Goal: Download file/media

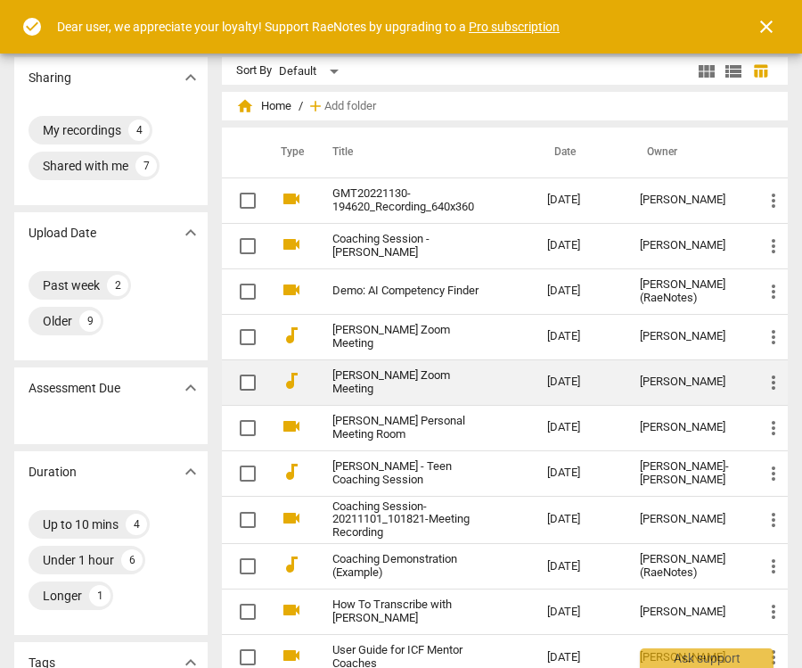
click at [439, 375] on link "[PERSON_NAME] Zoom Meeting" at bounding box center [408, 382] width 151 height 27
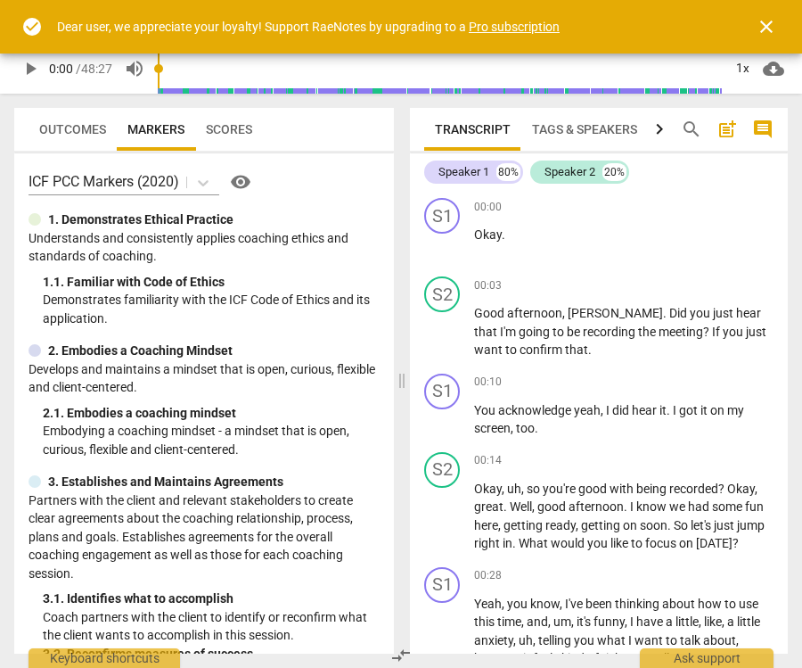
click at [760, 27] on span "close" at bounding box center [766, 26] width 21 height 21
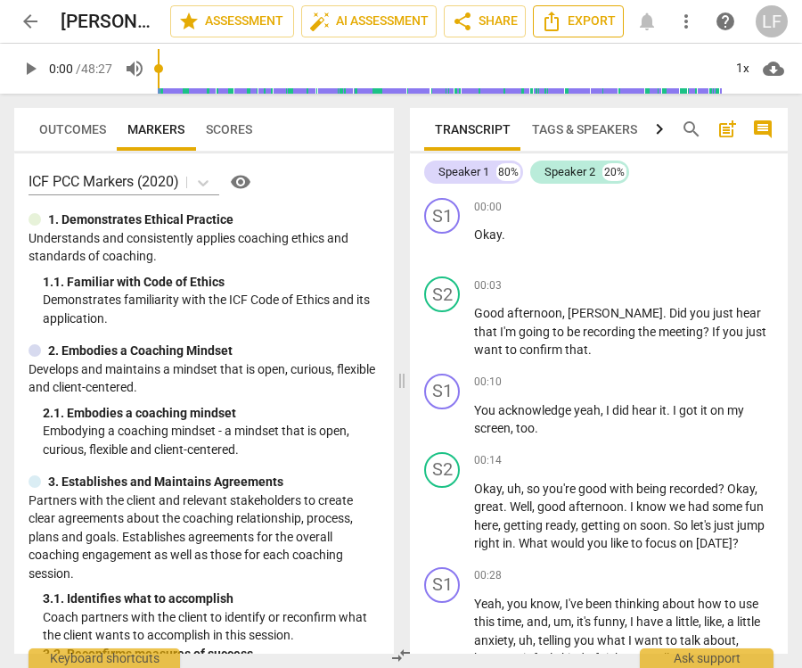
click at [595, 16] on span "Export" at bounding box center [578, 21] width 75 height 21
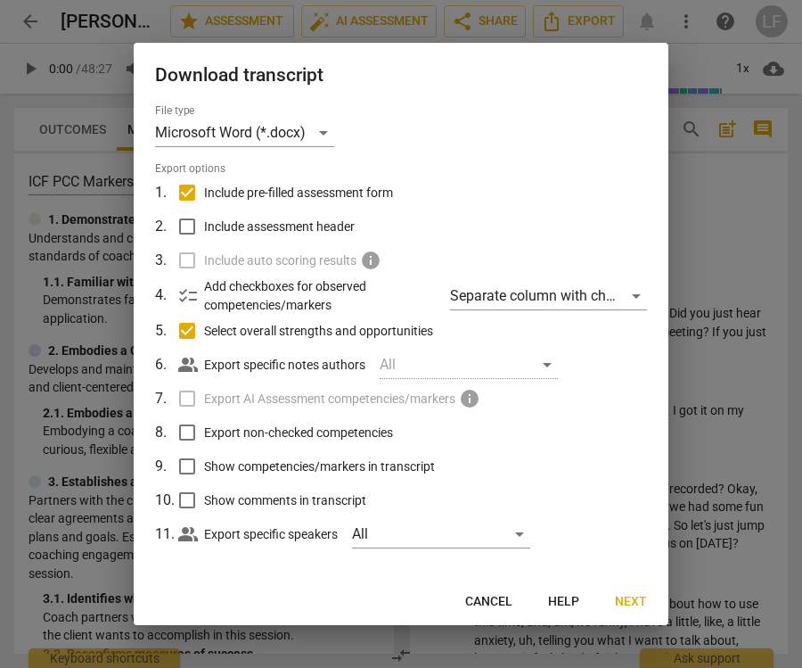
click at [186, 331] on input "Select overall strengths and opportunities" at bounding box center [187, 331] width 34 height 34
click at [454, 595] on span "Cancel" at bounding box center [452, 602] width 47 height 18
checkbox input "true"
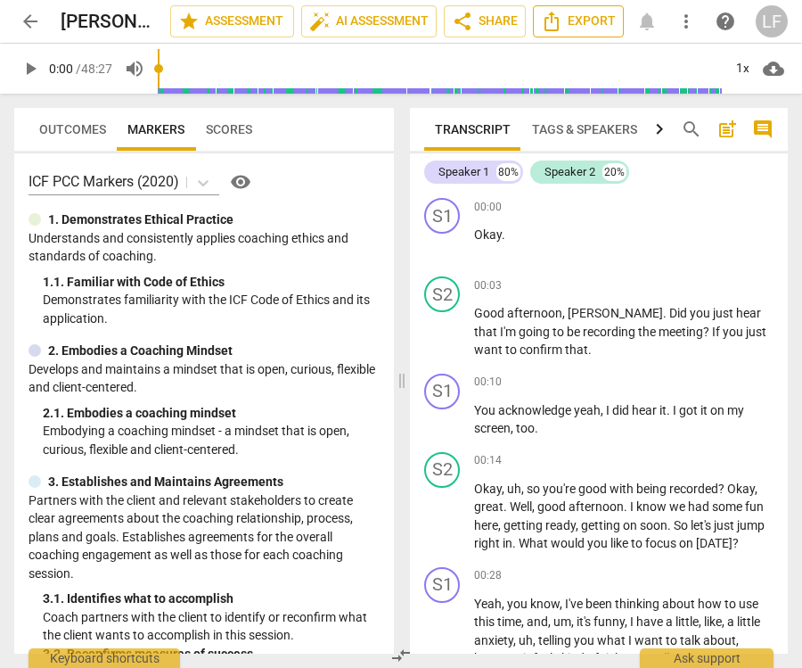
click at [584, 22] on span "Export" at bounding box center [578, 21] width 75 height 21
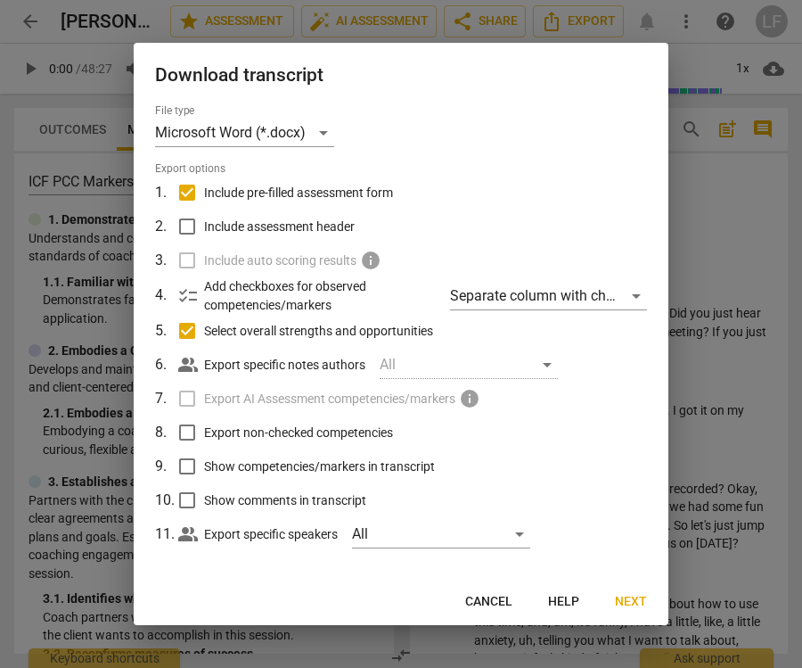
click at [190, 193] on input "Include pre-filled assessment form" at bounding box center [187, 193] width 34 height 34
checkbox input "false"
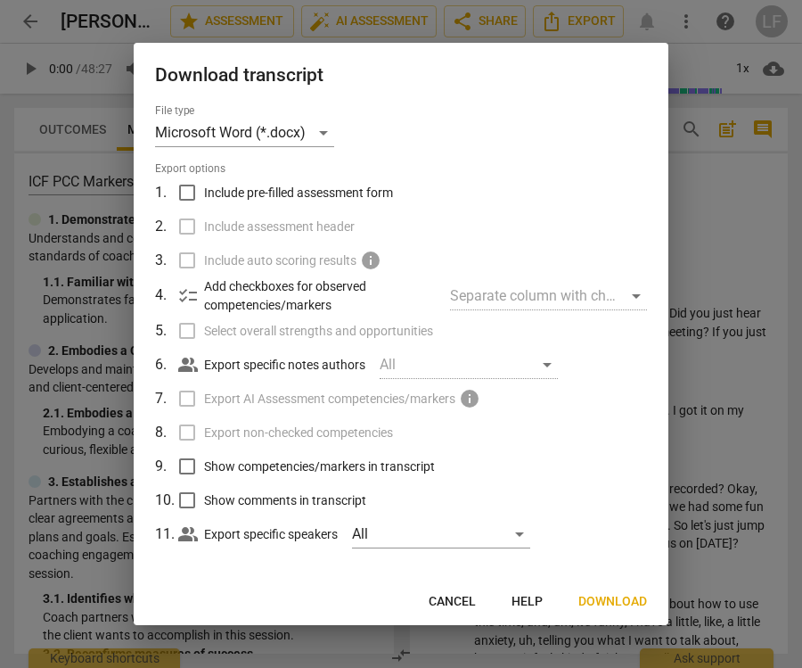
click at [185, 179] on input "Include pre-filled assessment form" at bounding box center [187, 193] width 34 height 34
checkbox input "true"
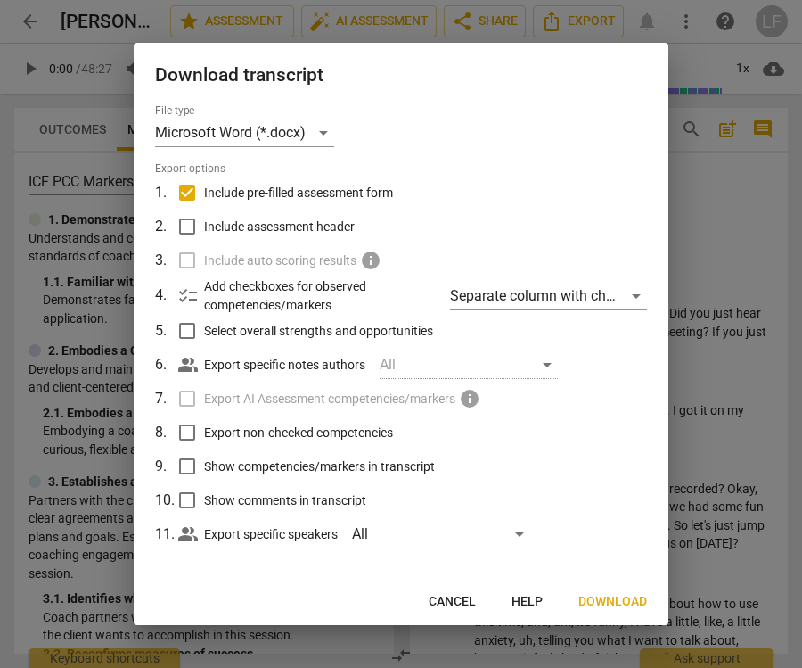
click at [626, 603] on span "Download" at bounding box center [613, 602] width 69 height 18
